Goal: Task Accomplishment & Management: Use online tool/utility

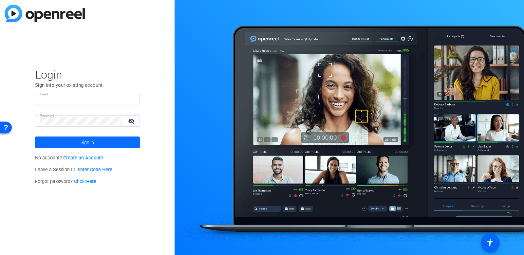
type input "[EMAIL_ADDRESS][DOMAIN_NAME]"
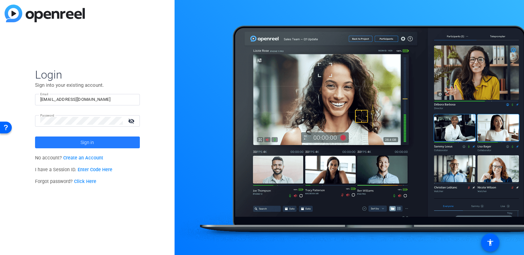
click at [108, 142] on span at bounding box center [87, 143] width 105 height 16
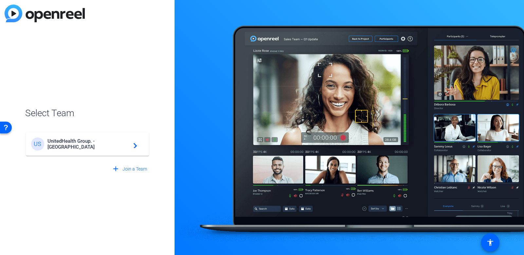
click at [103, 150] on div "US UnitedHealth Group. - Tilt Studios navigate_next" at bounding box center [87, 144] width 113 height 13
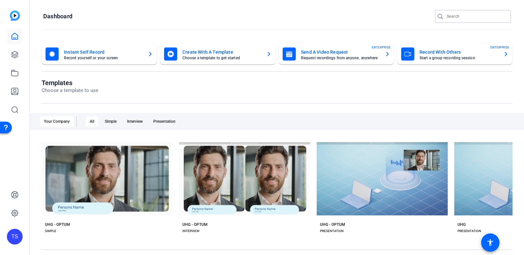
click at [461, 20] on input "Search" at bounding box center [476, 16] width 59 height 8
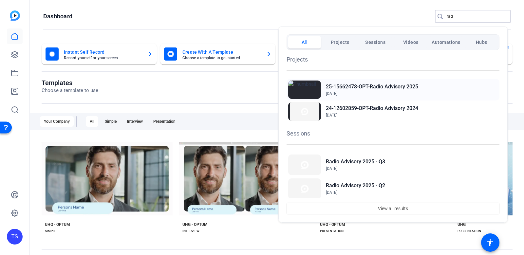
type input "rad"
click at [370, 92] on span "[DATE]" at bounding box center [372, 94] width 92 height 6
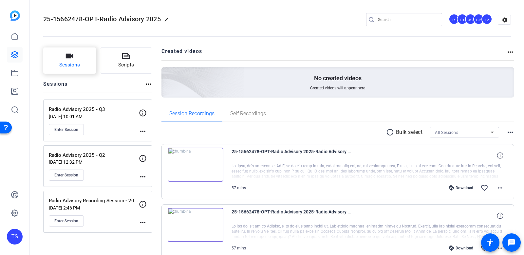
click at [78, 57] on button "Sessions" at bounding box center [69, 60] width 53 height 26
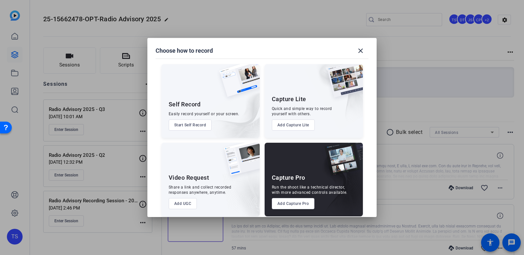
click at [296, 202] on button "Add Capture Pro" at bounding box center [293, 203] width 43 height 11
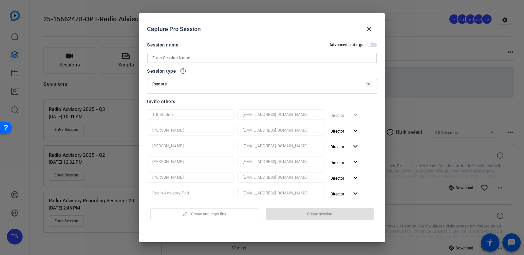
click at [220, 54] on input at bounding box center [261, 58] width 219 height 8
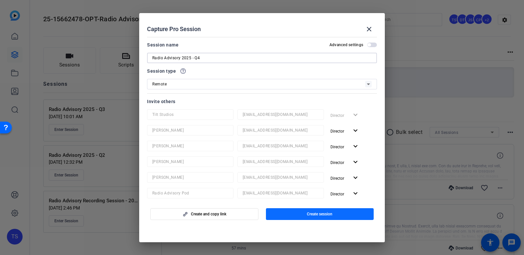
type input "Radio Advisory 2025 - Q4"
click at [323, 215] on span "Create session" at bounding box center [320, 214] width 26 height 5
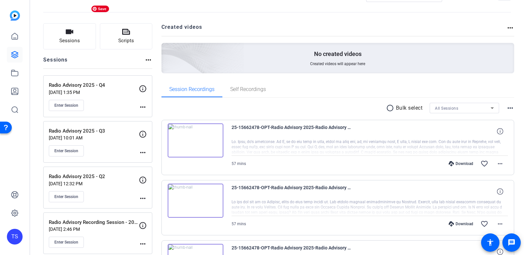
scroll to position [33, 0]
